Goal: Communication & Community: Answer question/provide support

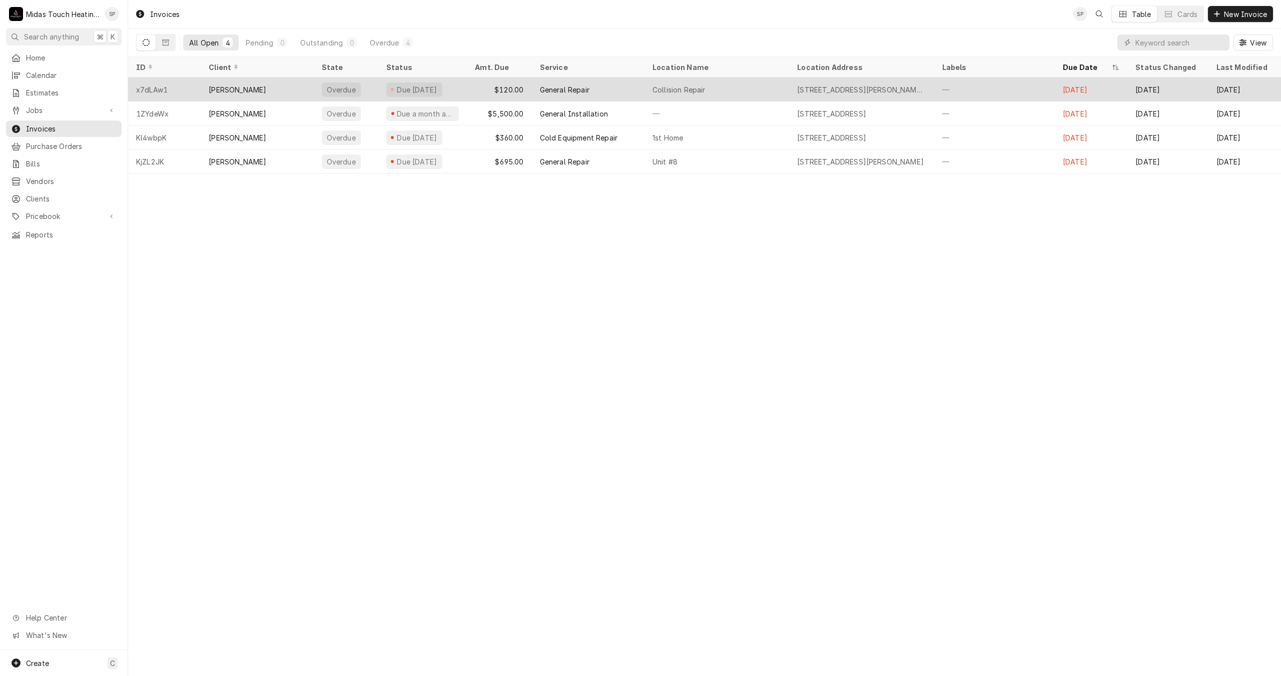
click at [289, 91] on div "Benson Greer" at bounding box center [257, 90] width 113 height 24
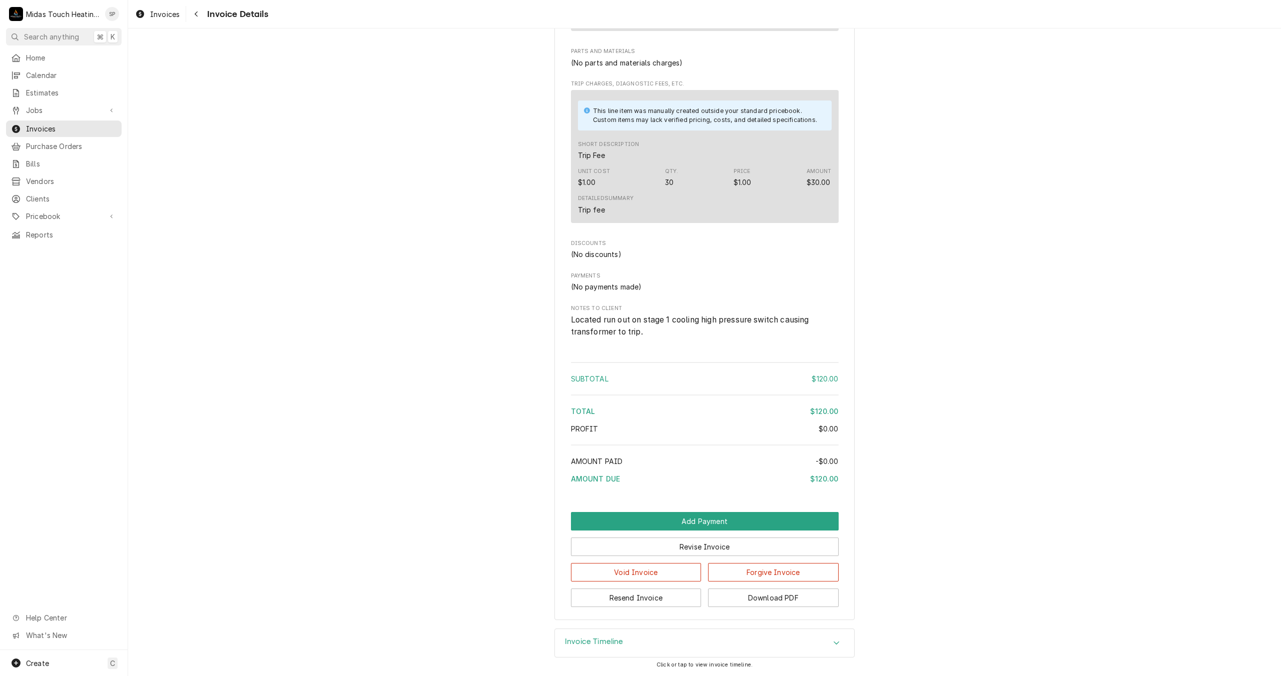
scroll to position [722, 0]
click at [685, 598] on button "Resend Invoice" at bounding box center [636, 598] width 131 height 19
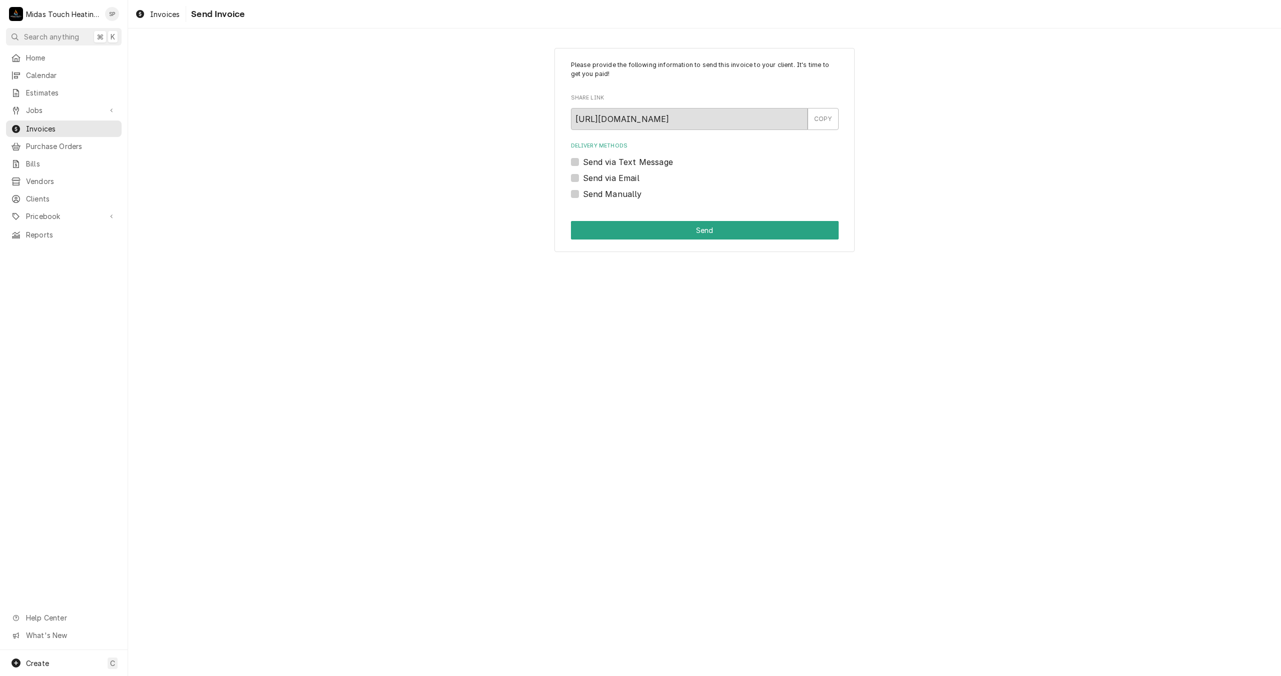
click at [583, 176] on label "Send via Email" at bounding box center [611, 178] width 57 height 12
click at [583, 176] on input "Send via Email" at bounding box center [717, 183] width 268 height 22
checkbox input "true"
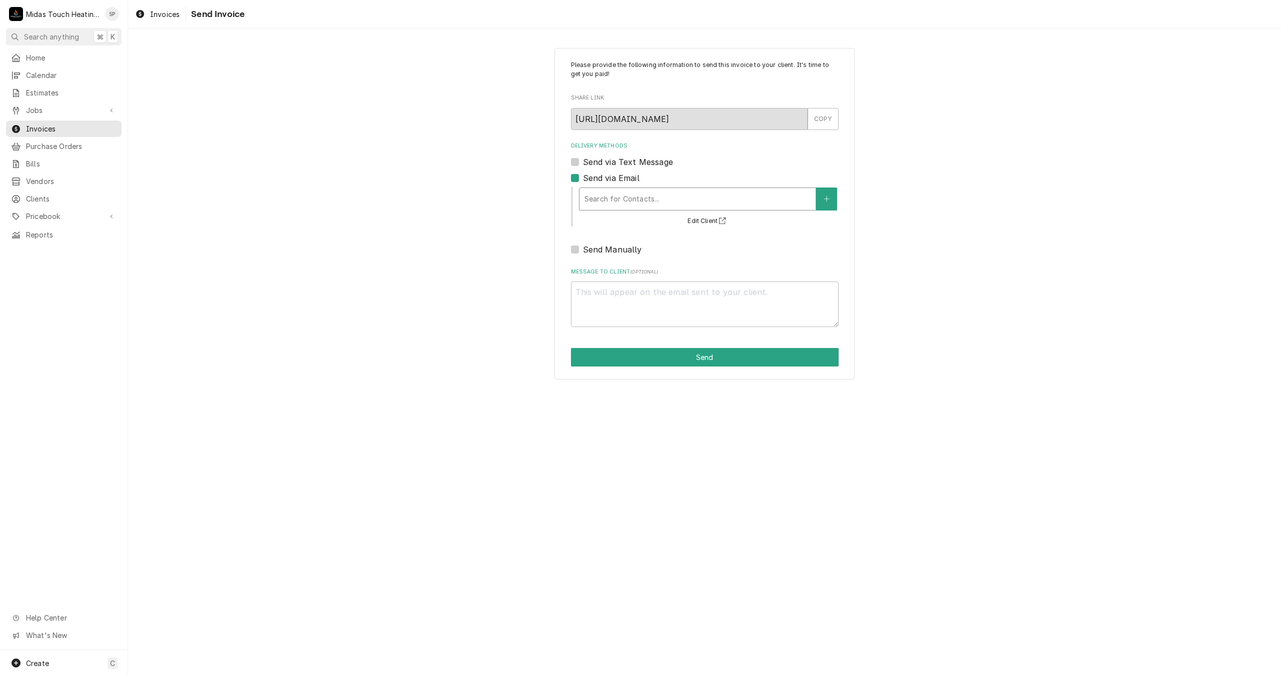
click at [592, 191] on div "Delivery Methods" at bounding box center [697, 199] width 226 height 18
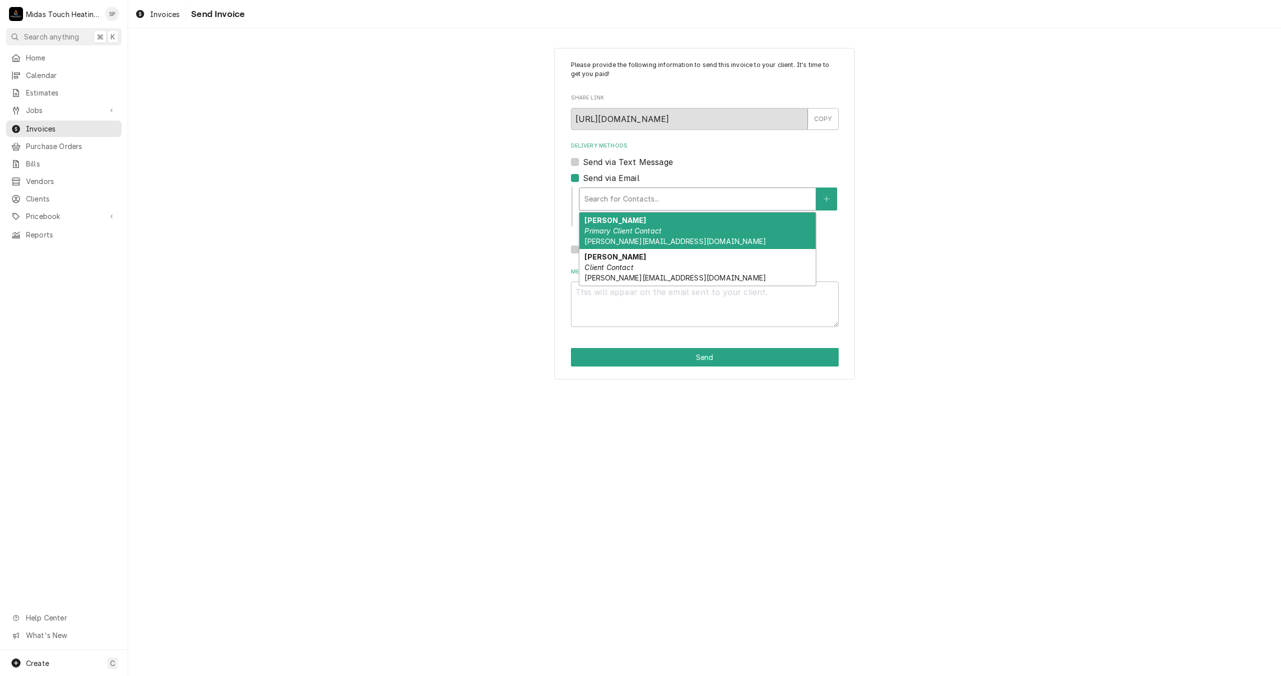
click at [597, 230] on em "Primary Client Contact" at bounding box center [622, 231] width 77 height 9
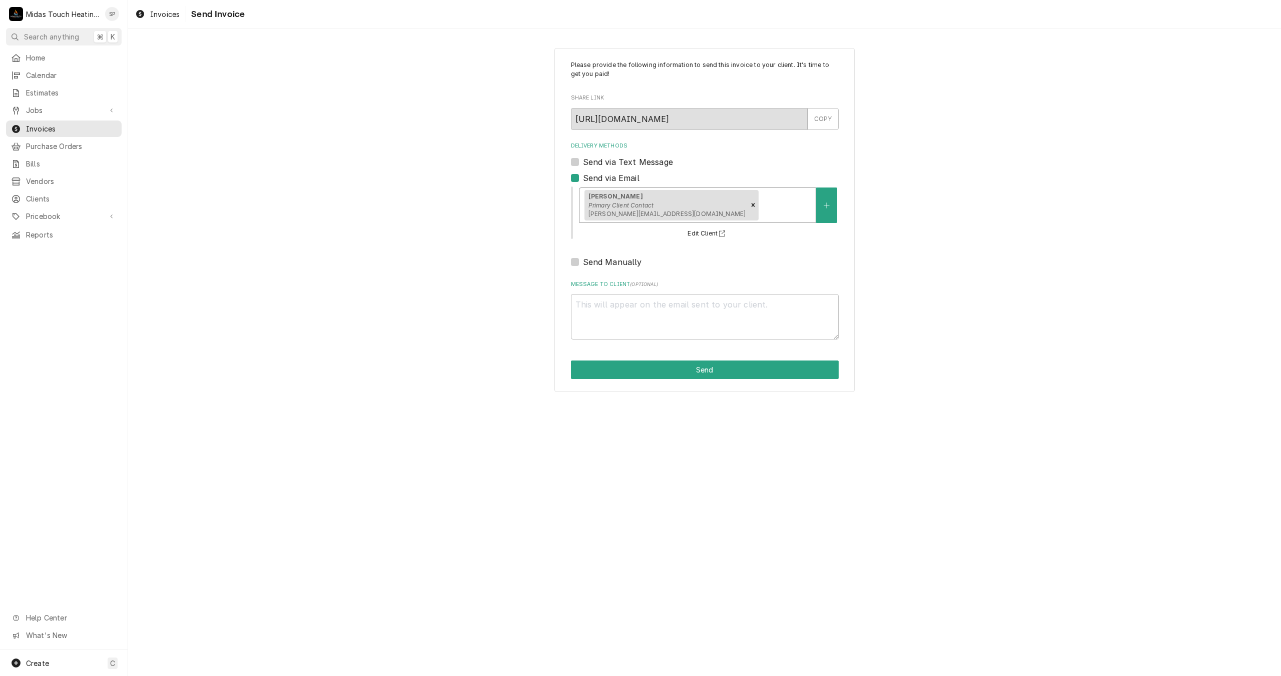
click at [776, 206] on div "Delivery Methods" at bounding box center [785, 205] width 50 height 18
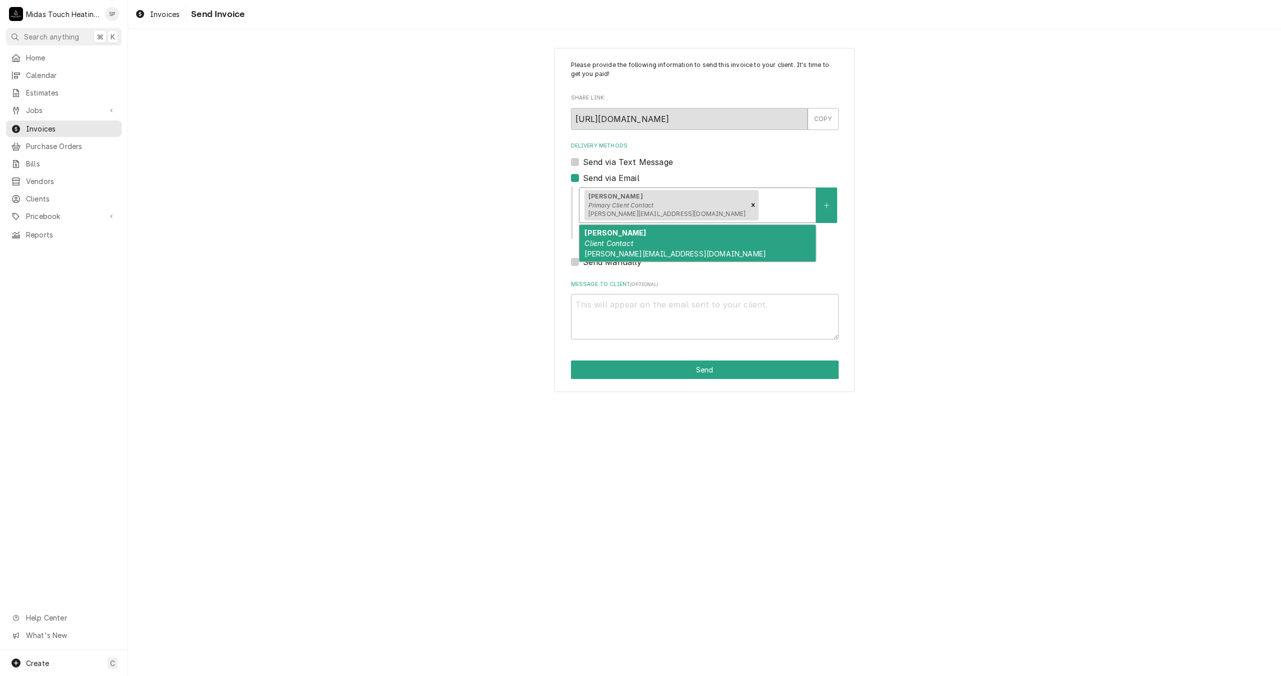
click at [712, 244] on div "Julie Client Contact julies@bensoncpj.com" at bounding box center [697, 243] width 236 height 37
type textarea "x"
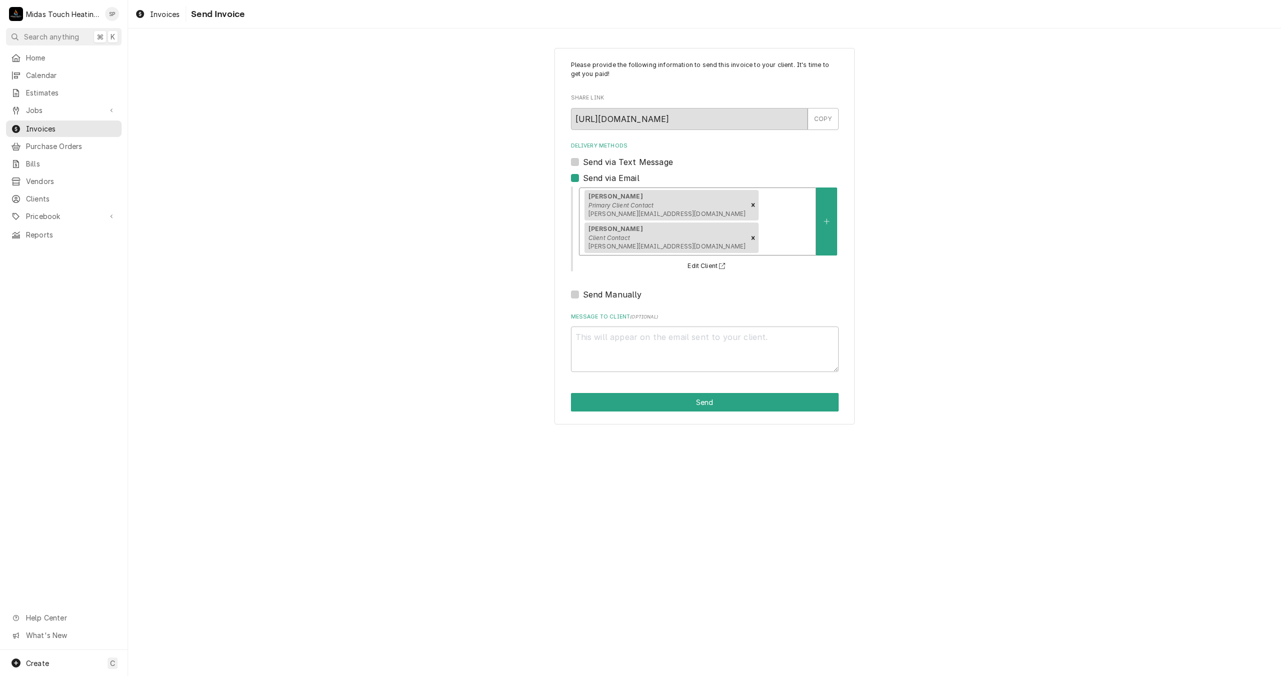
click at [583, 159] on label "Send via Text Message" at bounding box center [628, 162] width 90 height 12
click at [583, 159] on input "Send via Text Message" at bounding box center [717, 167] width 268 height 22
checkbox input "true"
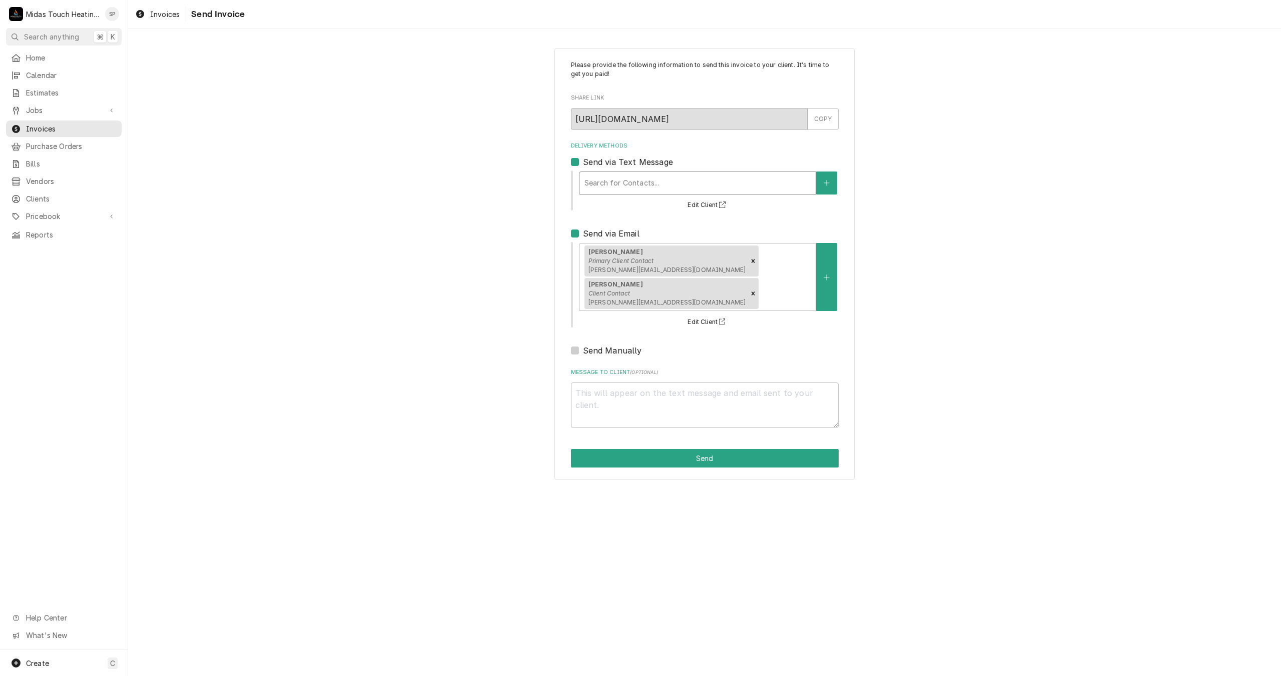
click at [610, 192] on div "Delivery Methods" at bounding box center [697, 183] width 226 height 18
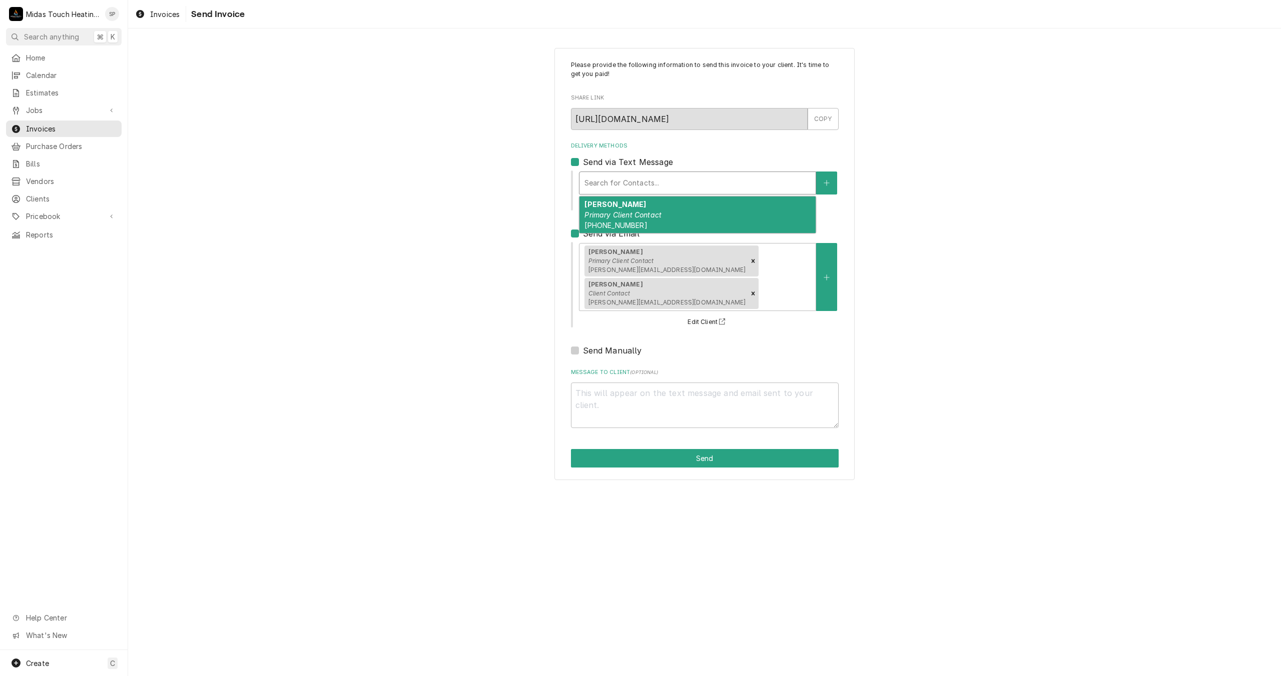
click at [617, 231] on div "Derrick Mann Primary Client Contact (864) 655-6119" at bounding box center [697, 215] width 236 height 37
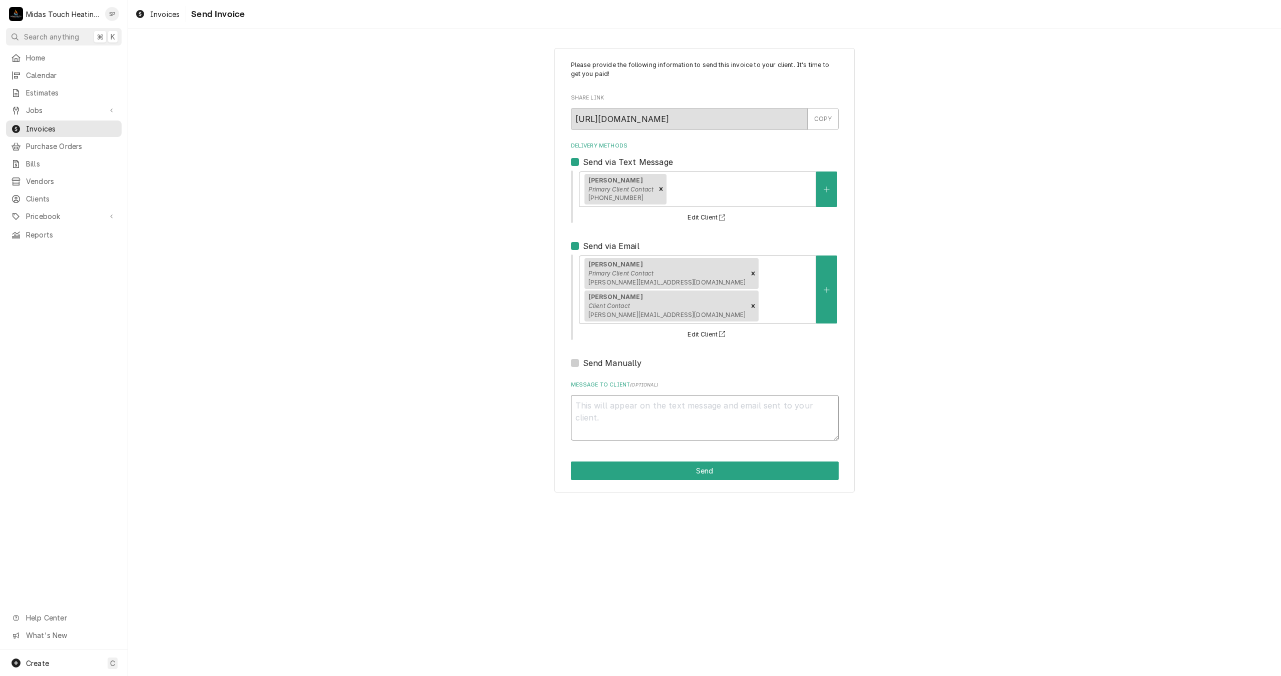
click at [598, 395] on textarea "Message to Client ( optional )" at bounding box center [705, 418] width 268 height 46
type textarea "x"
type textarea "I"
type textarea "x"
type textarea "IN"
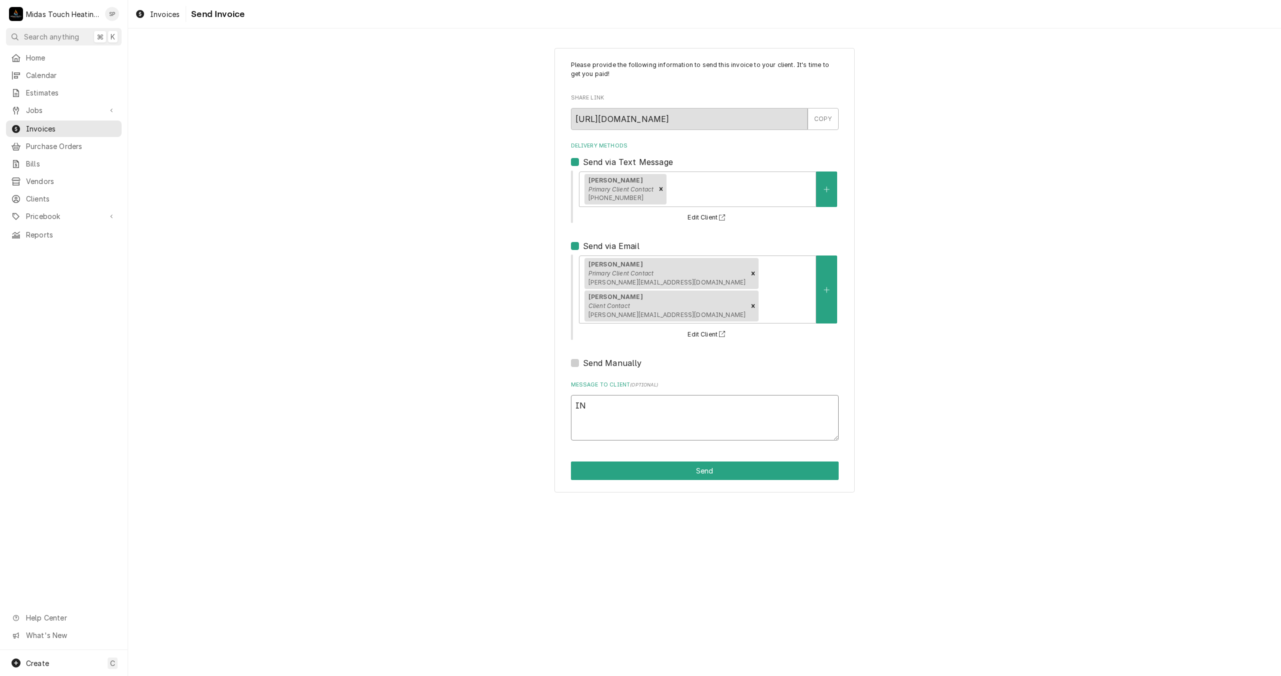
type textarea "x"
type textarea "INV"
type textarea "x"
type textarea "INVO"
type textarea "x"
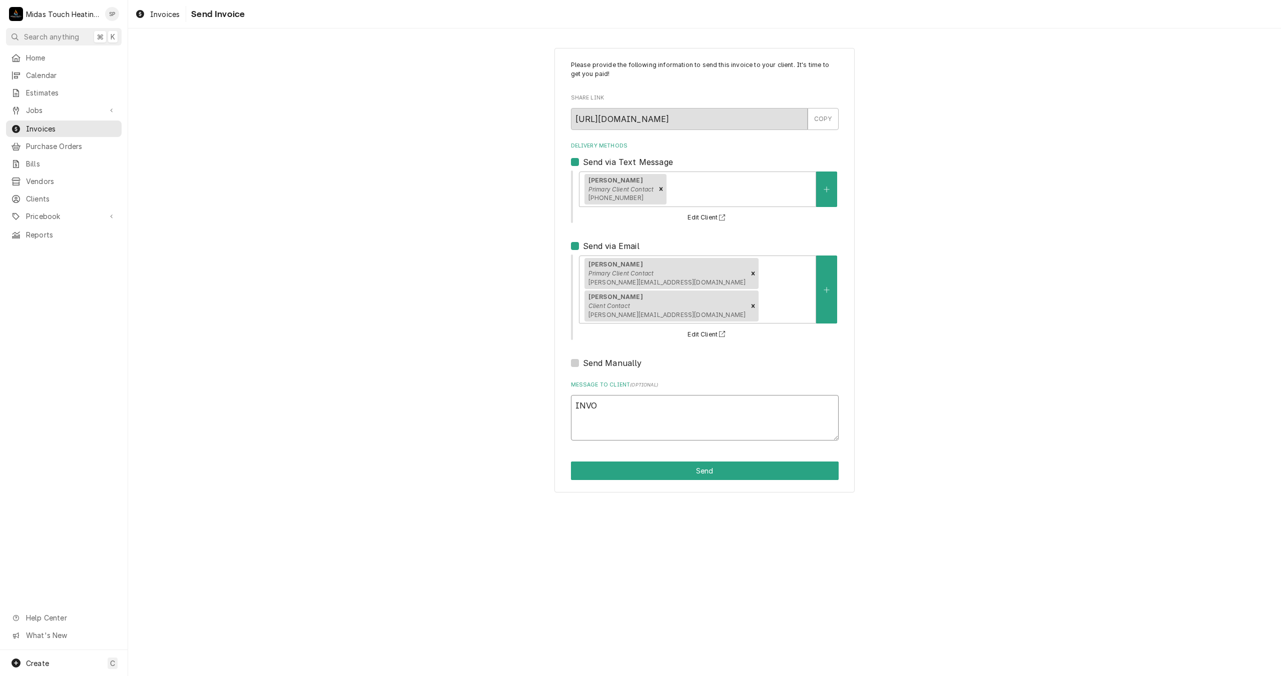
type textarea "INVOI"
type textarea "x"
type textarea "INVOIC"
type textarea "x"
type textarea "INVOICE"
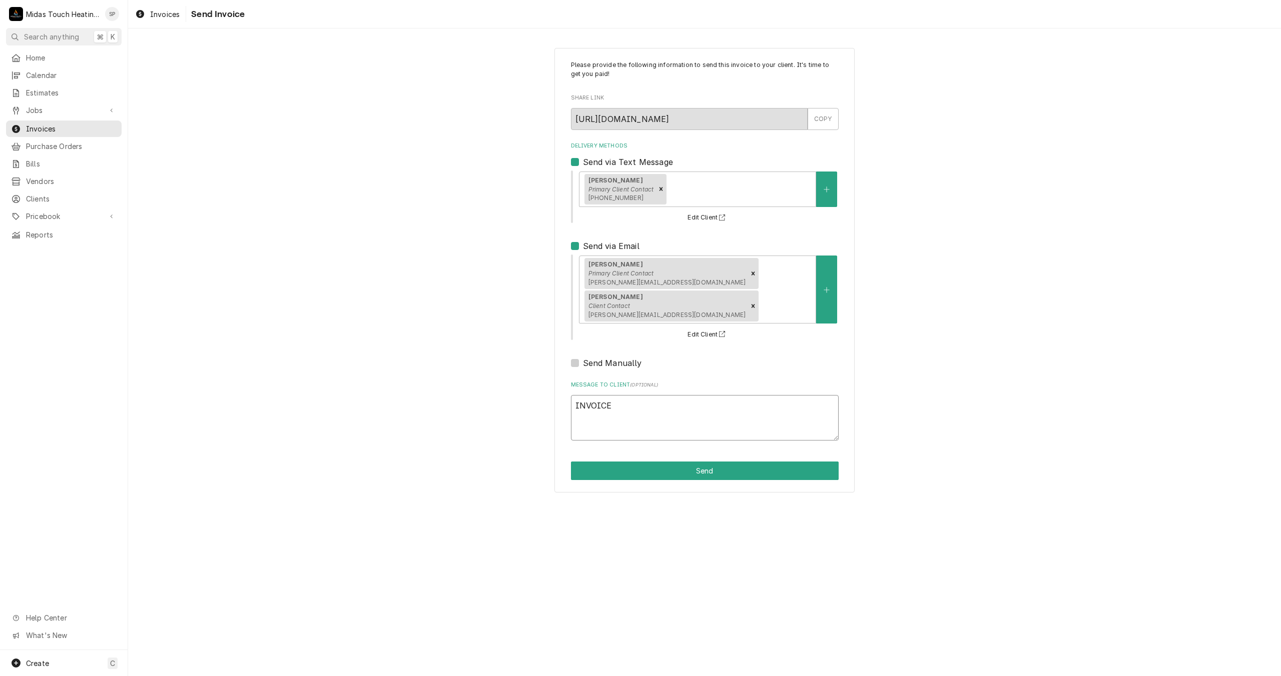
type textarea "x"
type textarea "INVOICE"
type textarea "x"
type textarea "INVOICE D"
type textarea "x"
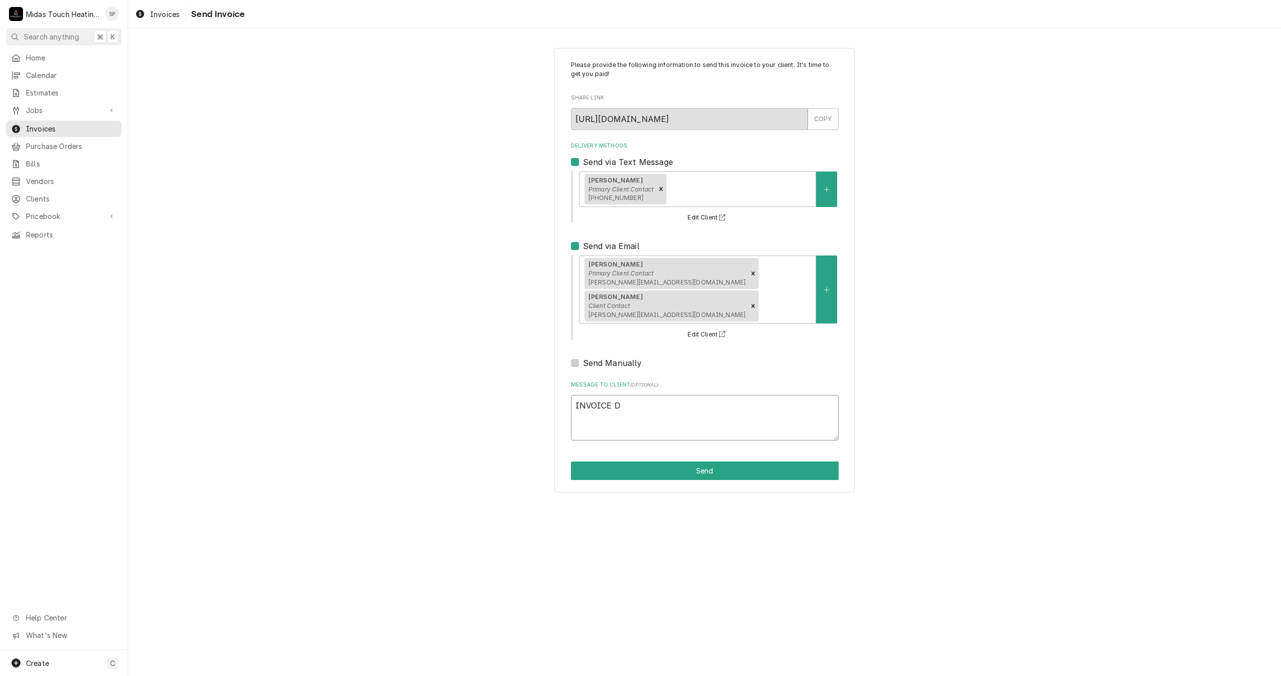
type textarea "INVOICE DU"
type textarea "x"
type textarea "INVOICE DUE"
click at [656, 462] on button "Send" at bounding box center [705, 471] width 268 height 19
type textarea "x"
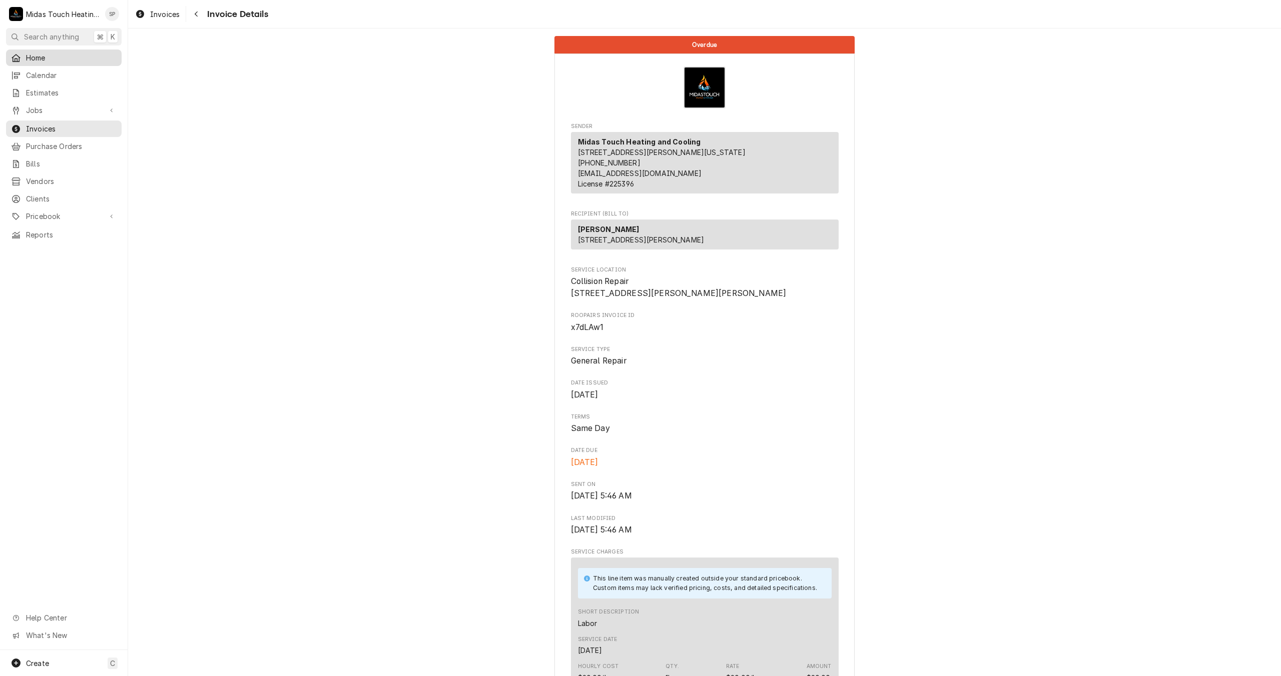
click at [50, 58] on span "Home" at bounding box center [71, 58] width 91 height 11
